Goal: Task Accomplishment & Management: Complete application form

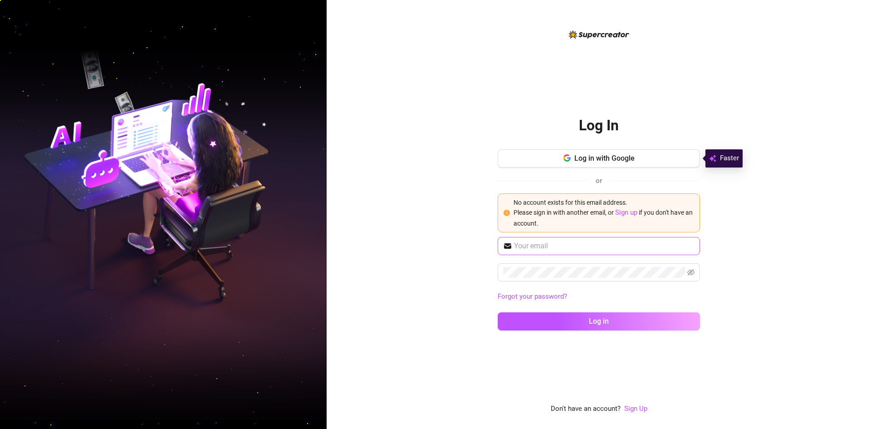
drag, startPoint x: 570, startPoint y: 161, endPoint x: 569, endPoint y: 245, distance: 84.0
click at [569, 243] on div "Log in with Google or No account exists for this email address. Please sign in …" at bounding box center [599, 243] width 202 height 189
click at [628, 214] on link "Sign up" at bounding box center [626, 212] width 22 height 8
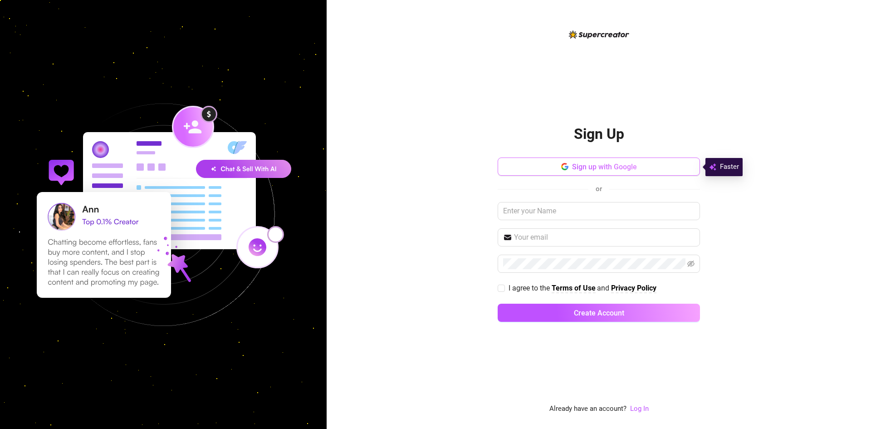
click at [580, 171] on button "Sign up with Google" at bounding box center [599, 166] width 202 height 18
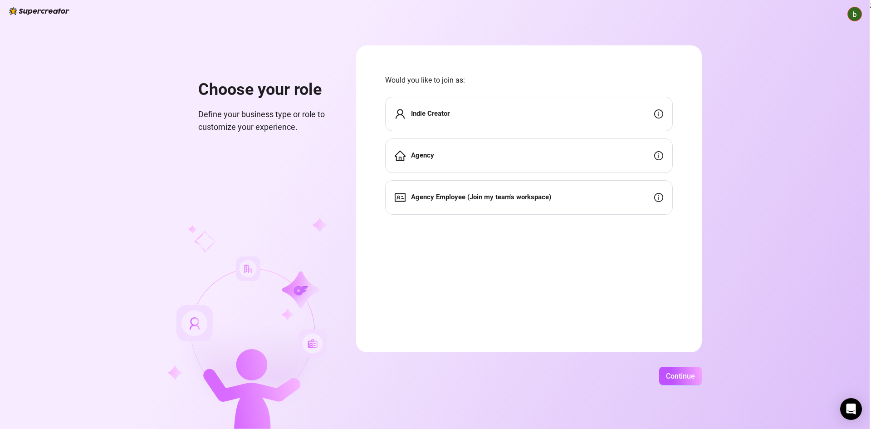
click at [468, 119] on div "Indie Creator" at bounding box center [529, 114] width 288 height 34
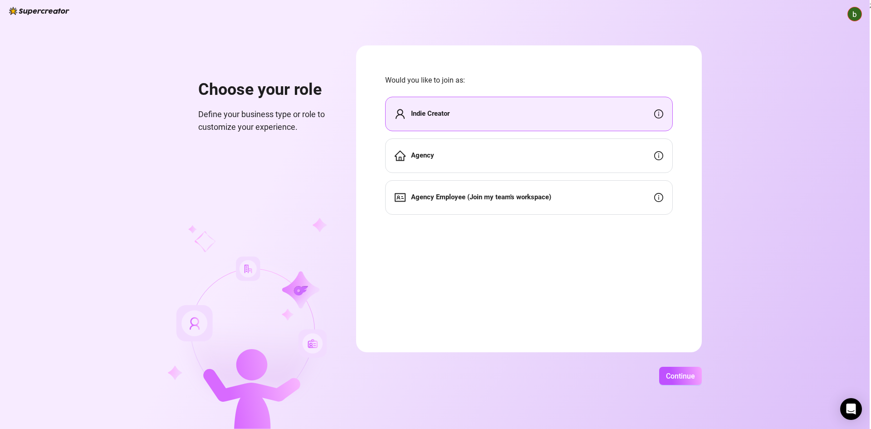
click at [510, 160] on div "Agency" at bounding box center [529, 155] width 288 height 34
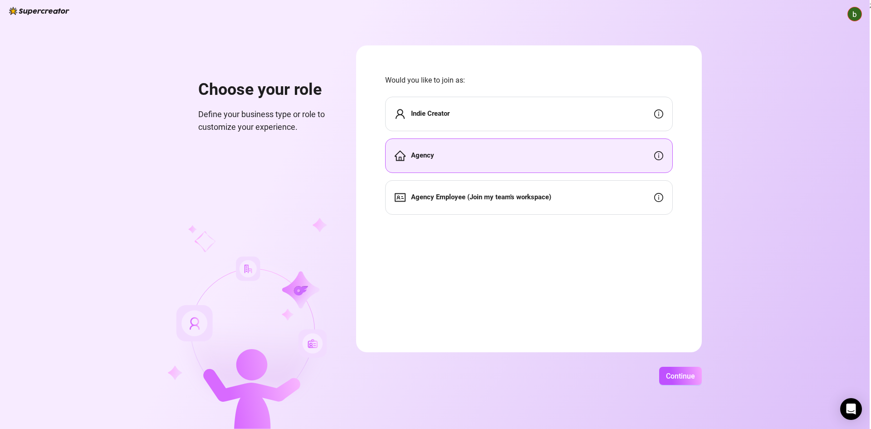
click at [499, 123] on div "Indie Creator" at bounding box center [529, 114] width 288 height 34
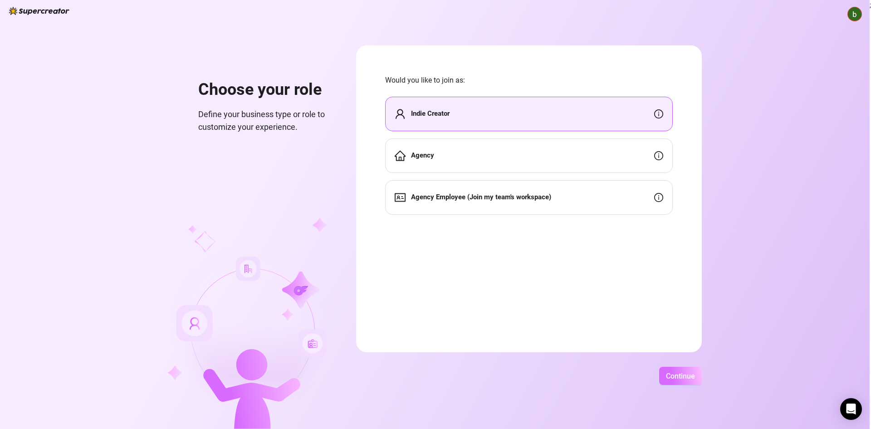
click at [693, 372] on span "Continue" at bounding box center [680, 376] width 29 height 9
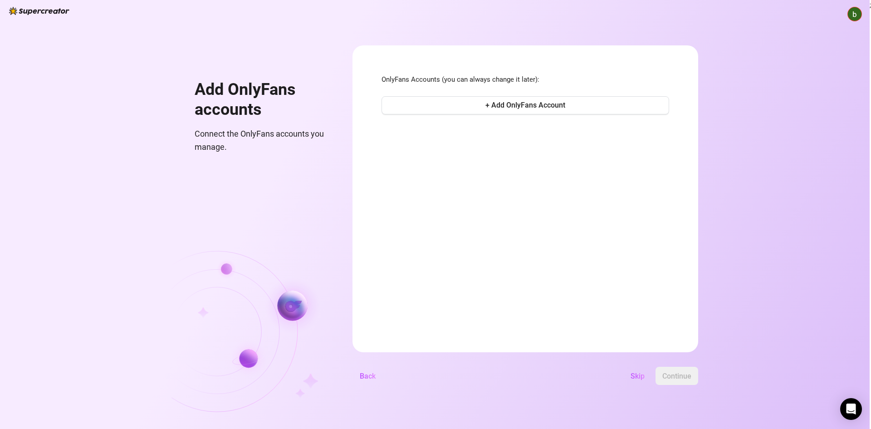
click at [384, 374] on div "Skip Continue" at bounding box center [540, 376] width 315 height 18
click at [376, 376] on button "Back" at bounding box center [368, 376] width 30 height 18
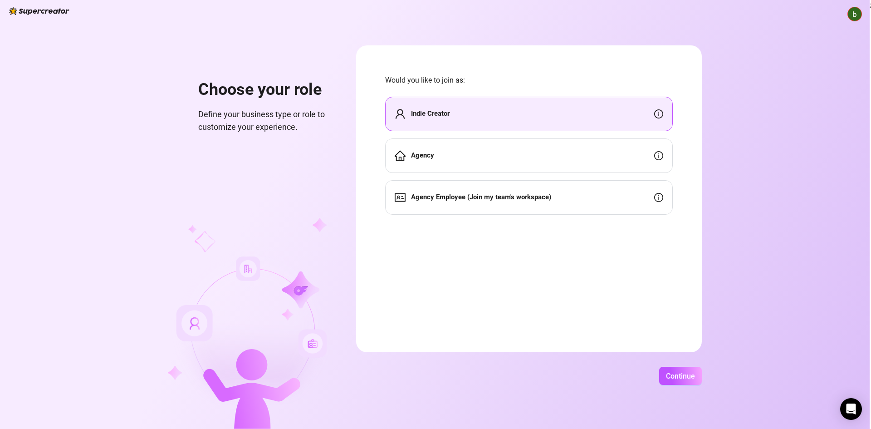
click at [432, 158] on strong "Agency" at bounding box center [422, 155] width 23 height 8
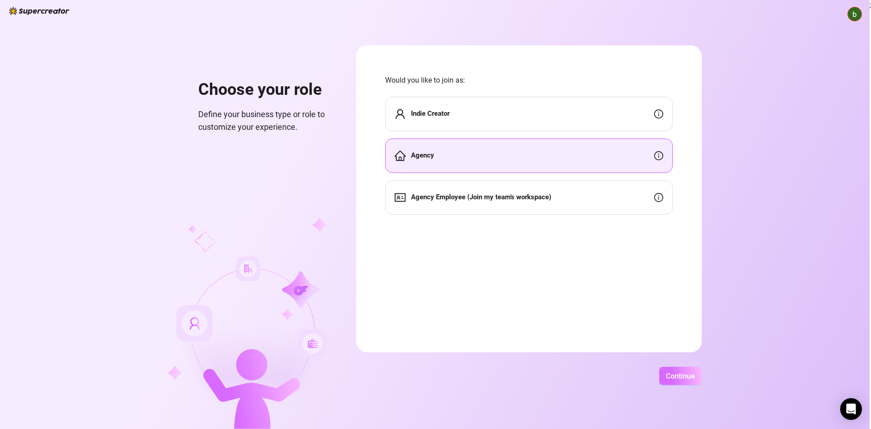
click at [686, 376] on button "Continue" at bounding box center [680, 376] width 43 height 18
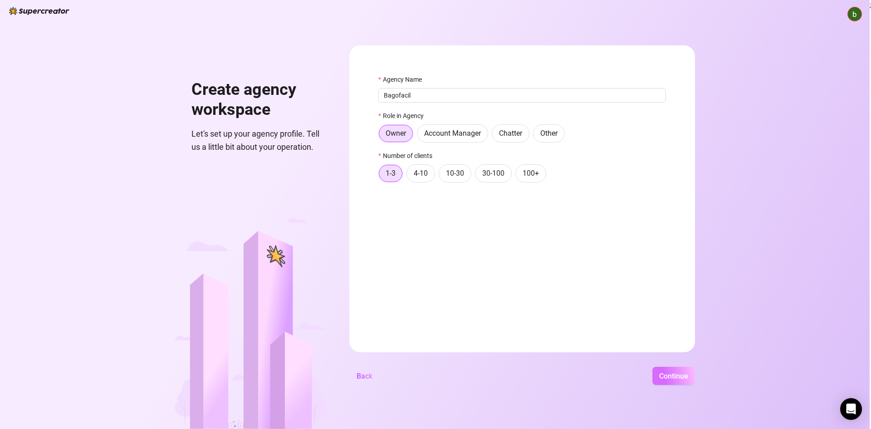
type input "Bagofacil"
drag, startPoint x: 662, startPoint y: 380, endPoint x: 653, endPoint y: 378, distance: 9.4
click at [662, 380] on span "Continue" at bounding box center [673, 376] width 29 height 9
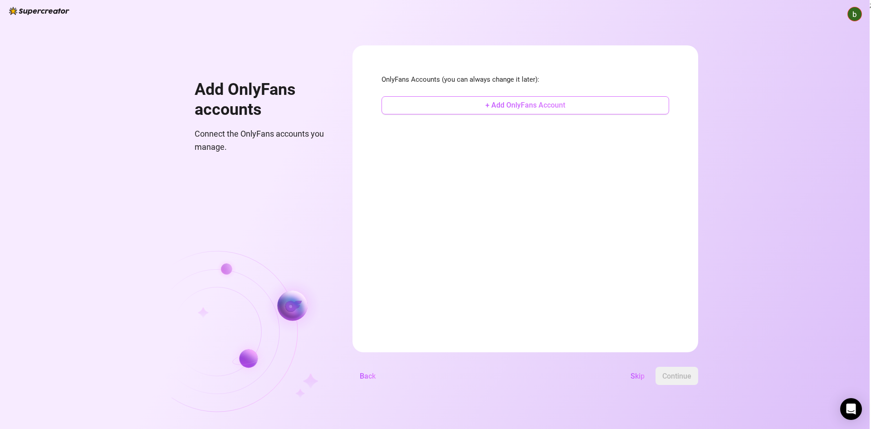
click at [518, 107] on span "+ Add OnlyFans Account" at bounding box center [526, 105] width 80 height 9
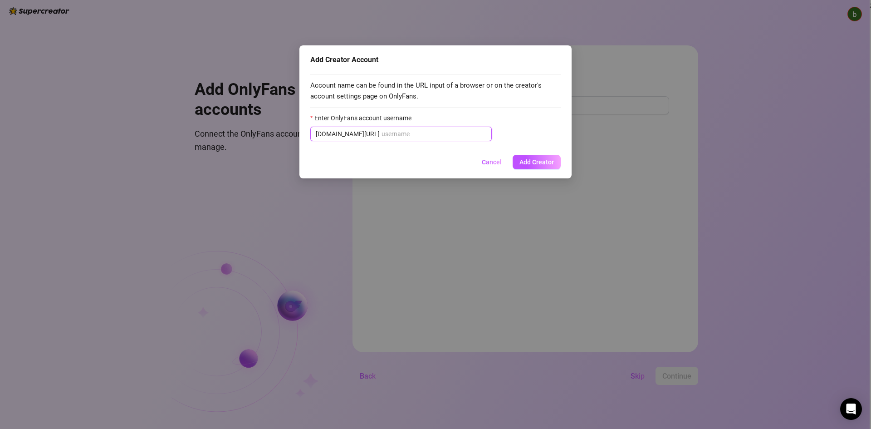
click at [427, 138] on input "Enter OnlyFans account username" at bounding box center [434, 134] width 105 height 10
drag, startPoint x: 427, startPoint y: 138, endPoint x: 374, endPoint y: 124, distance: 55.4
click at [426, 137] on input "Enter OnlyFans account username" at bounding box center [434, 134] width 105 height 10
paste input "littleluzz"
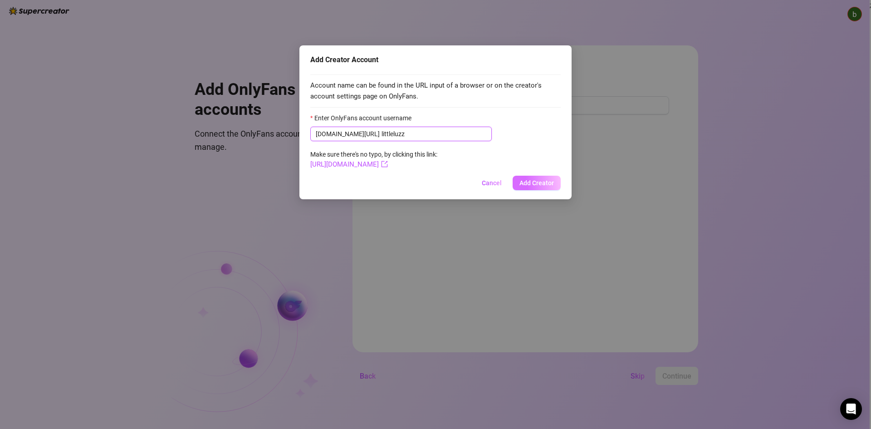
type input "littleluzz"
click at [544, 182] on span "Add Creator" at bounding box center [537, 182] width 34 height 7
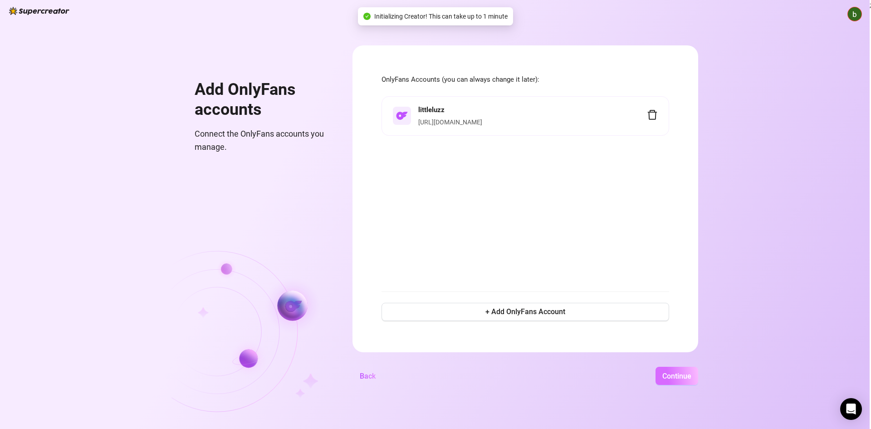
click at [673, 377] on span "Continue" at bounding box center [677, 376] width 29 height 9
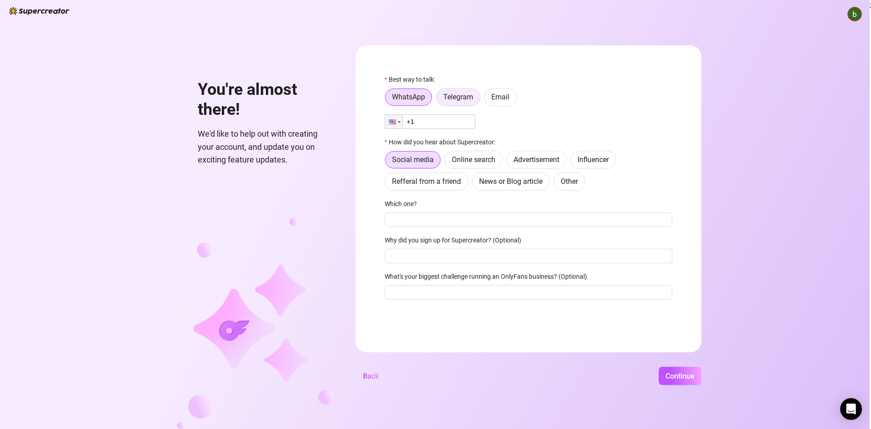
click at [464, 97] on span "Telegram" at bounding box center [458, 97] width 30 height 9
click at [439, 99] on input "Telegram" at bounding box center [439, 99] width 0 height 0
click at [421, 96] on span "WhatsApp" at bounding box center [408, 97] width 33 height 9
click at [388, 99] on input "WhatsApp" at bounding box center [388, 99] width 0 height 0
drag, startPoint x: 501, startPoint y: 101, endPoint x: 495, endPoint y: 109, distance: 9.7
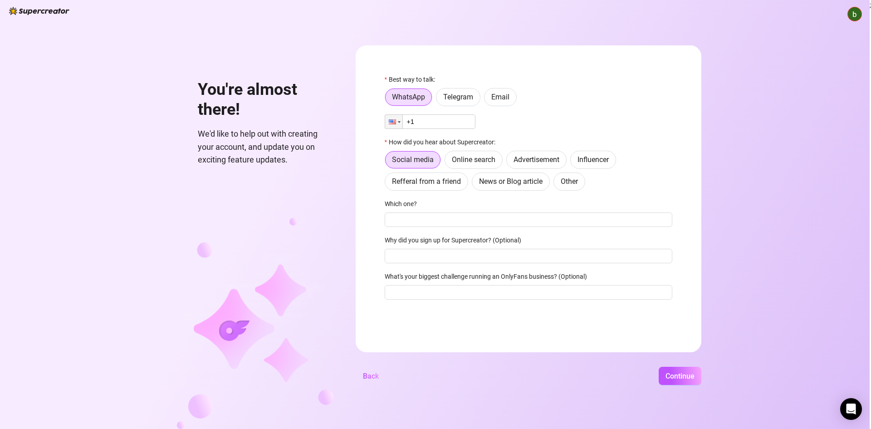
click at [501, 101] on span "Email" at bounding box center [500, 97] width 18 height 9
click at [487, 99] on input "Email" at bounding box center [487, 99] width 0 height 0
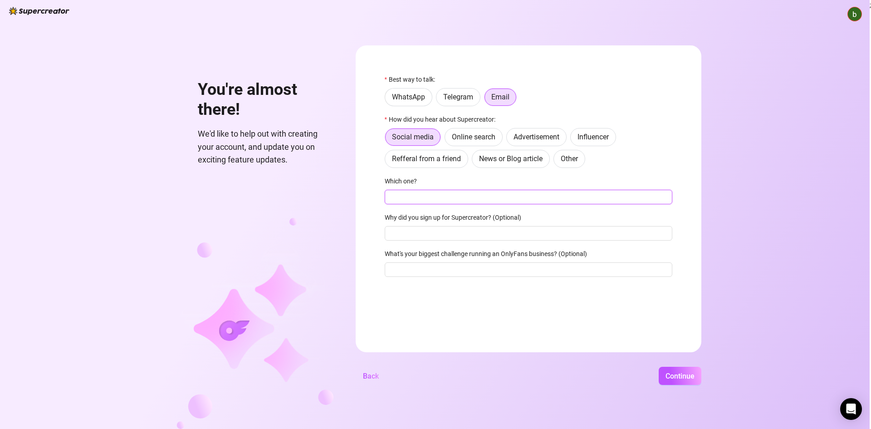
click at [452, 194] on input "Which one?" at bounding box center [529, 197] width 288 height 15
type input "Telegram"
click at [668, 374] on span "Continue" at bounding box center [680, 376] width 29 height 9
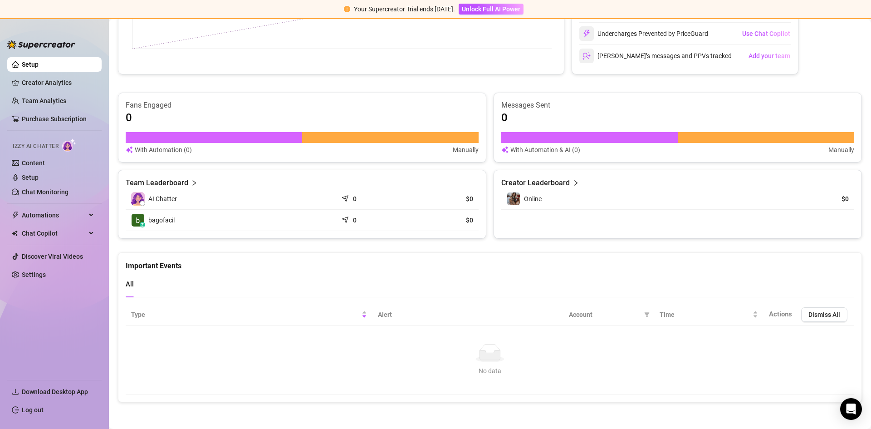
scroll to position [455, 0]
click at [39, 177] on link "Setup" at bounding box center [30, 177] width 17 height 7
